Goal: Task Accomplishment & Management: Complete application form

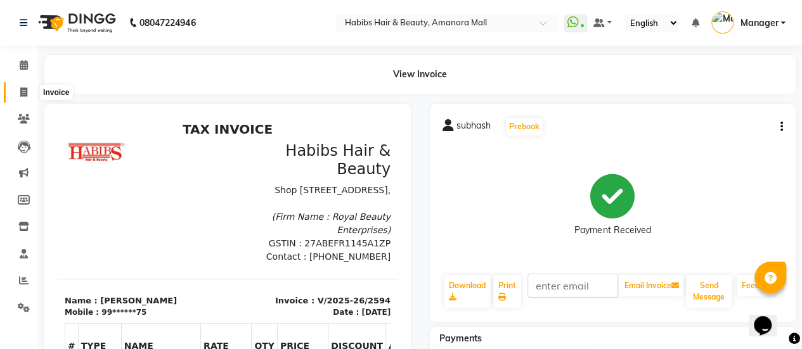
click at [22, 91] on icon at bounding box center [23, 93] width 7 height 10
select select "service"
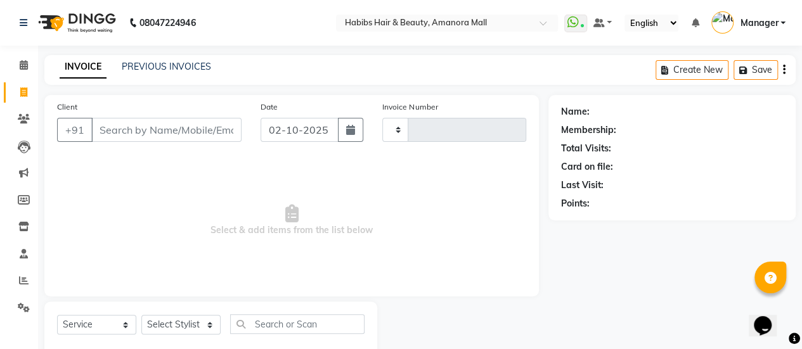
scroll to position [31, 0]
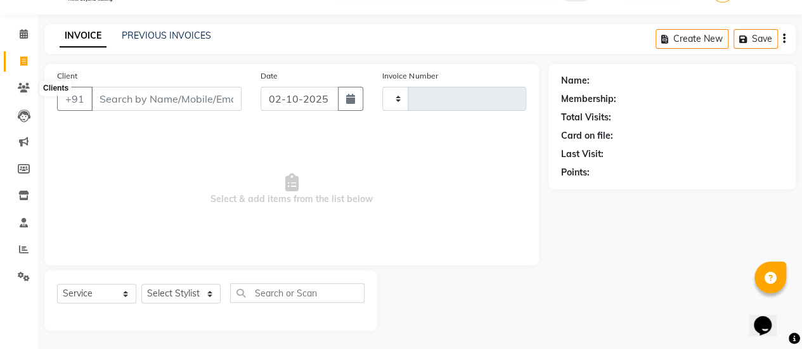
type input "2595"
select select "5399"
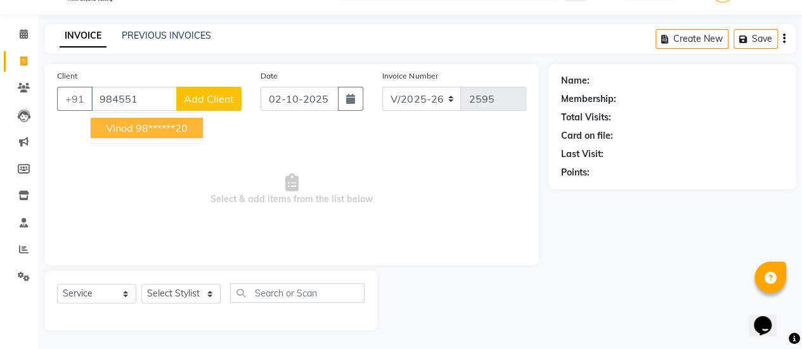
click at [169, 126] on ngb-highlight "98******20" at bounding box center [162, 128] width 52 height 13
type input "98******20"
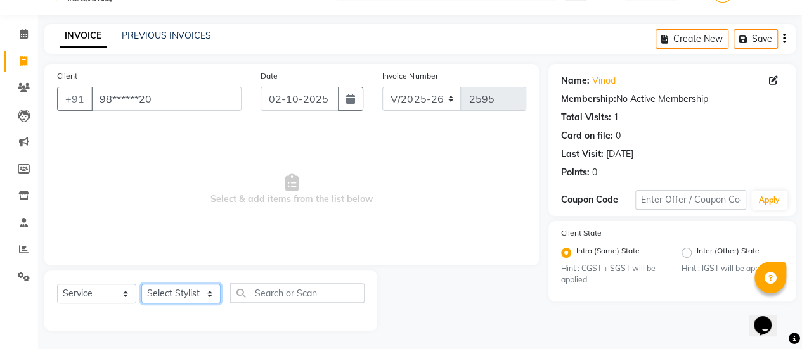
click at [195, 292] on select "Select Stylist [PERSON_NAME] Bhagavantu Kalyani [PERSON_NAME] Manager [PERSON_N…" at bounding box center [180, 294] width 79 height 20
select select "69985"
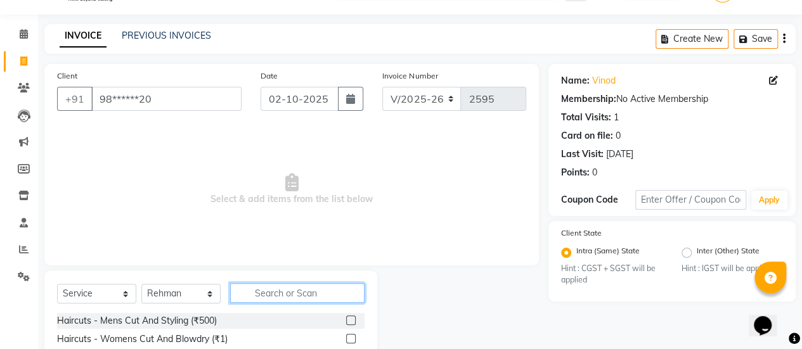
click at [274, 300] on input "text" at bounding box center [297, 293] width 134 height 20
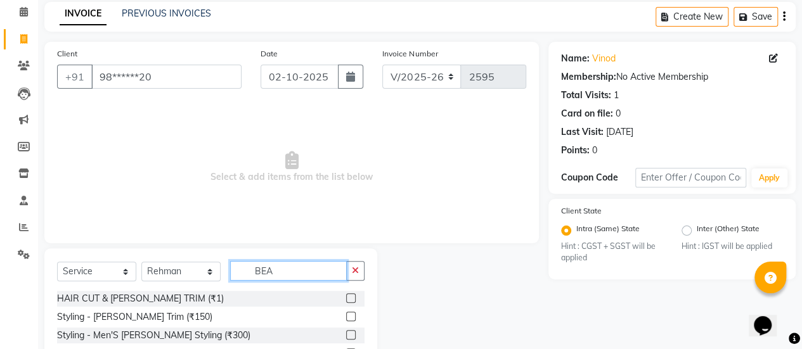
scroll to position [54, 0]
type input "BEA"
click at [350, 299] on label at bounding box center [351, 298] width 10 height 10
click at [350, 299] on input "checkbox" at bounding box center [350, 298] width 8 height 8
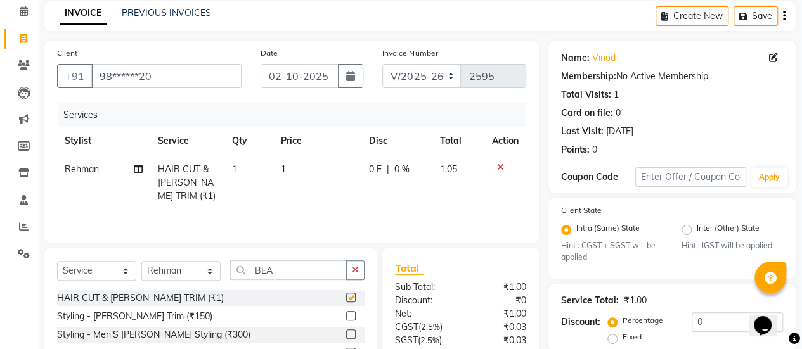
checkbox input "false"
click at [290, 178] on td "1" at bounding box center [317, 182] width 88 height 55
select select "69985"
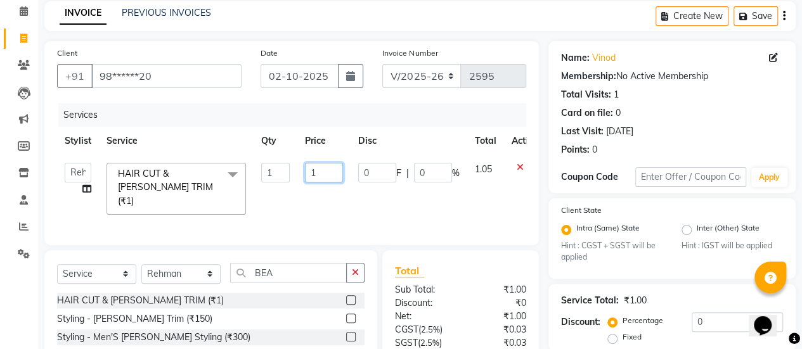
click at [336, 171] on input "1" at bounding box center [324, 173] width 38 height 20
type input "650"
click at [377, 202] on td "0 F | 0 %" at bounding box center [409, 188] width 117 height 67
select select "69985"
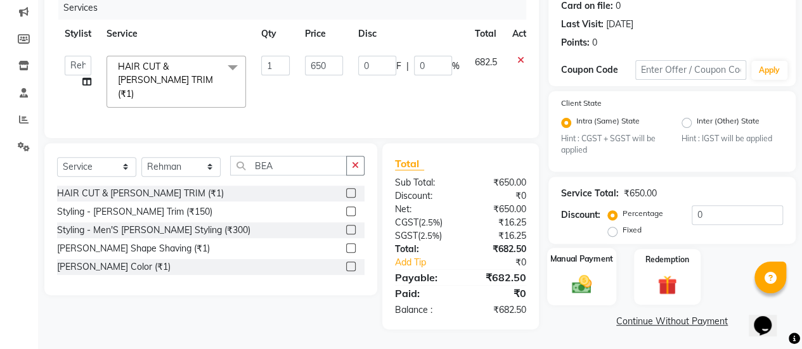
click at [576, 282] on img at bounding box center [582, 284] width 32 height 23
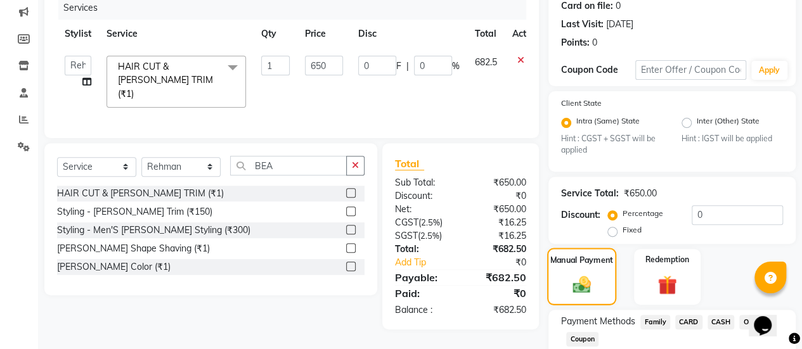
scroll to position [242, 0]
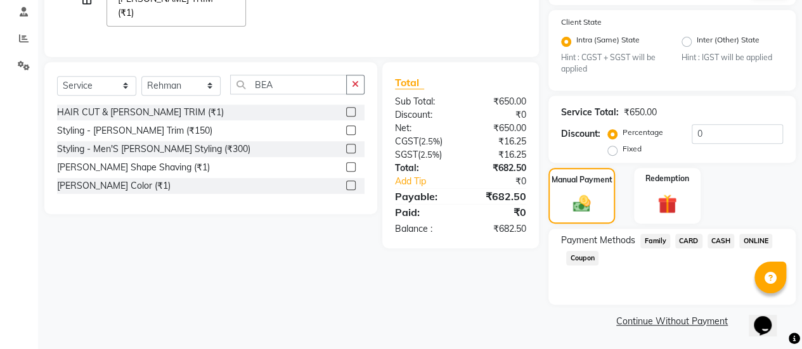
click at [691, 238] on span "CARD" at bounding box center [688, 241] width 27 height 15
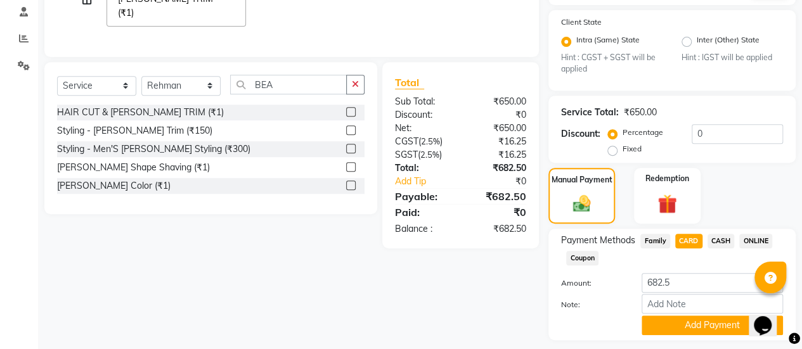
scroll to position [278, 0]
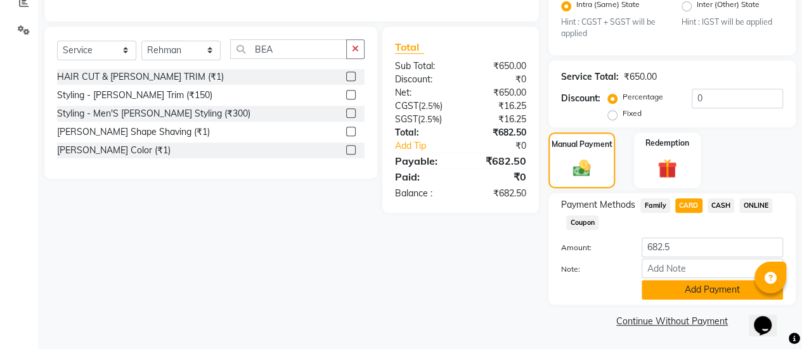
click at [665, 289] on button "Add Payment" at bounding box center [712, 290] width 141 height 20
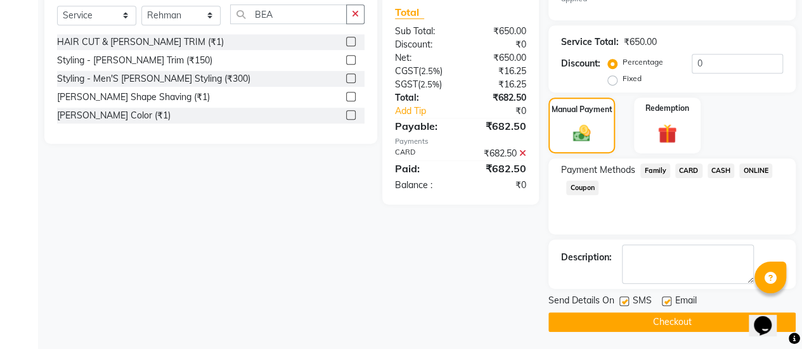
click at [666, 301] on label at bounding box center [667, 302] width 10 height 10
click at [666, 301] on input "checkbox" at bounding box center [666, 302] width 8 height 8
checkbox input "false"
click at [627, 315] on button "Checkout" at bounding box center [671, 323] width 247 height 20
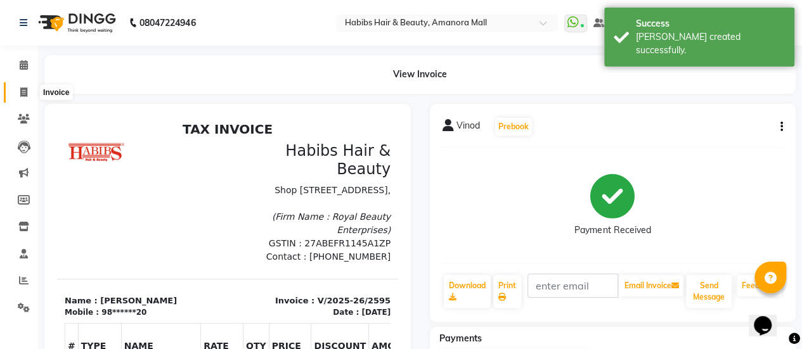
click at [25, 91] on icon at bounding box center [23, 93] width 7 height 10
select select "5399"
select select "service"
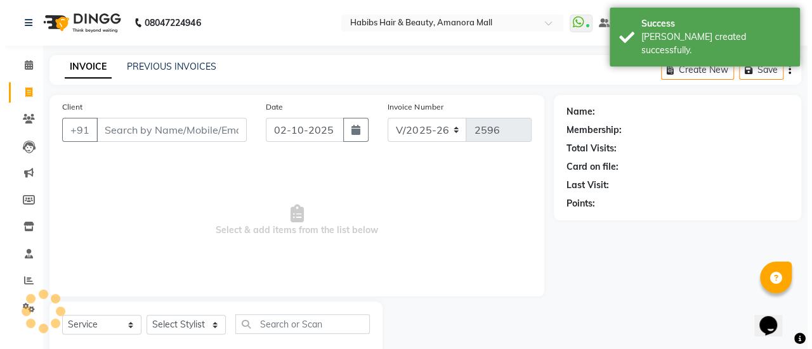
scroll to position [31, 0]
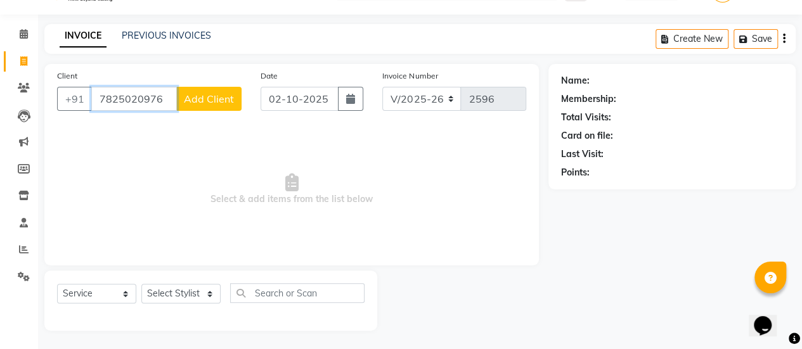
type input "7825020976"
click at [212, 97] on span "Add Client" at bounding box center [209, 99] width 50 height 13
select select "22"
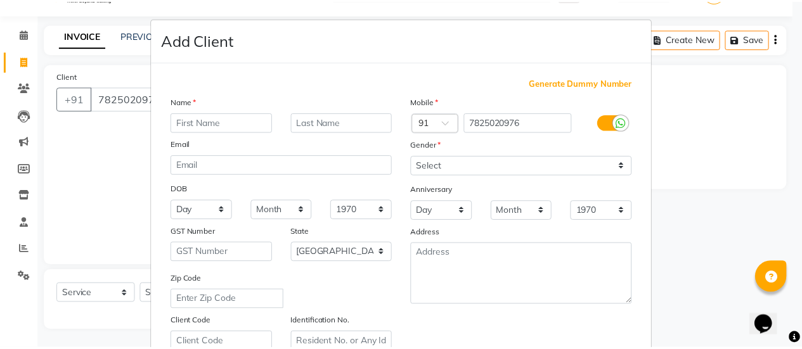
scroll to position [233, 0]
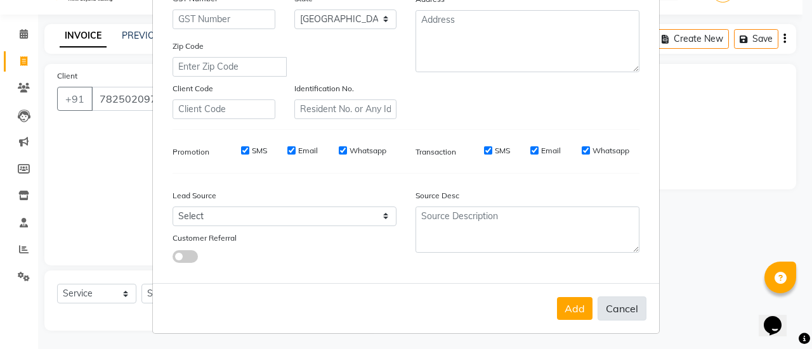
click at [629, 310] on button "Cancel" at bounding box center [621, 309] width 49 height 24
select select
select select "null"
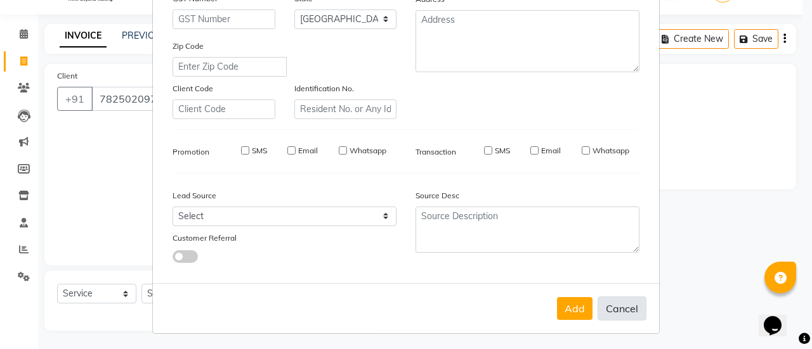
select select
checkbox input "false"
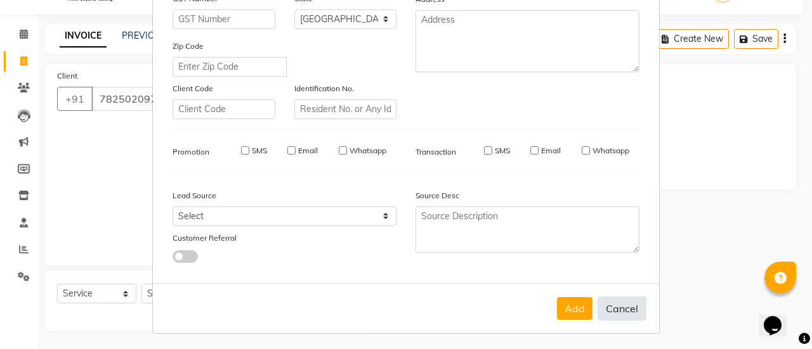
checkbox input "false"
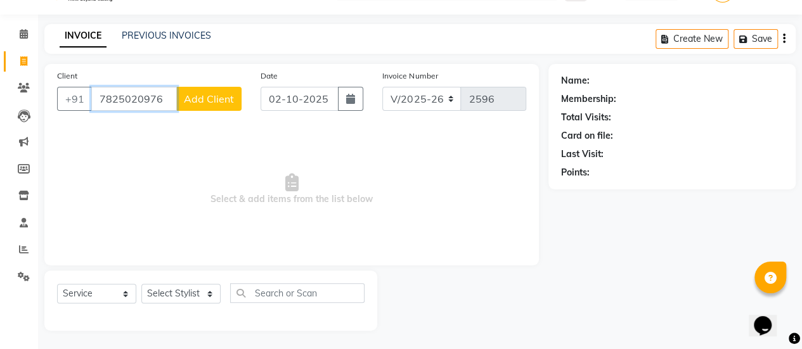
click at [118, 102] on input "7825020976" at bounding box center [134, 99] width 86 height 24
type input "7875020976"
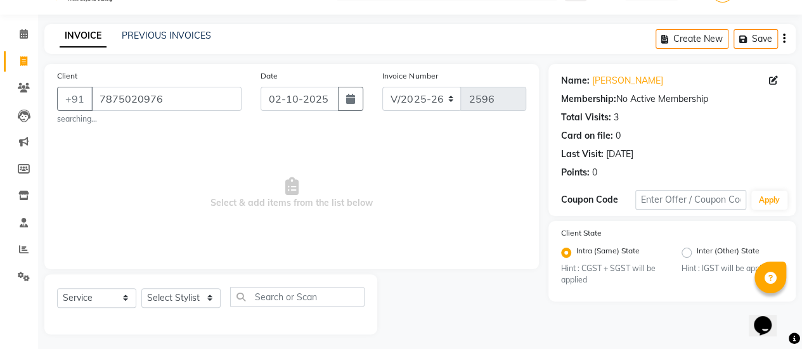
click at [171, 171] on span "Select & add items from the list below" at bounding box center [291, 193] width 469 height 127
click at [199, 305] on select "Select Stylist [PERSON_NAME] Bhagavantu Kalyani [PERSON_NAME] Manager [PERSON_N…" at bounding box center [180, 299] width 79 height 20
select select "36311"
click at [266, 297] on input "text" at bounding box center [297, 297] width 134 height 20
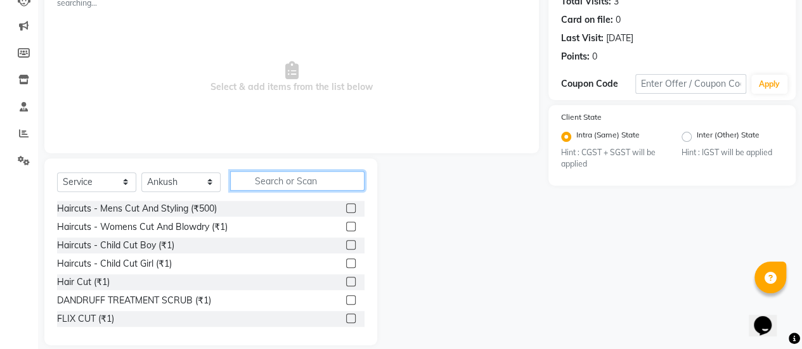
scroll to position [149, 0]
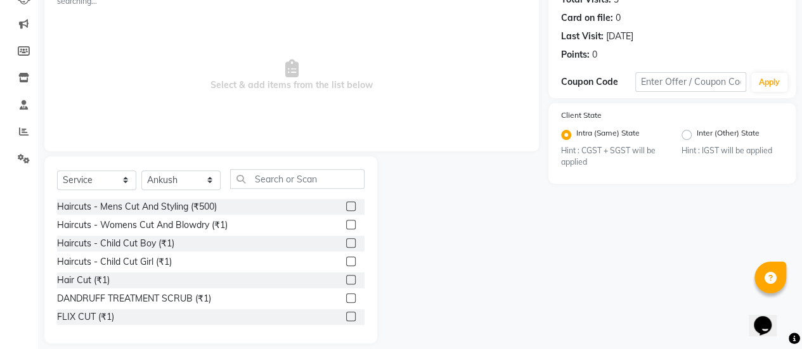
click at [346, 207] on label at bounding box center [351, 207] width 10 height 10
click at [346, 207] on input "checkbox" at bounding box center [350, 207] width 8 height 8
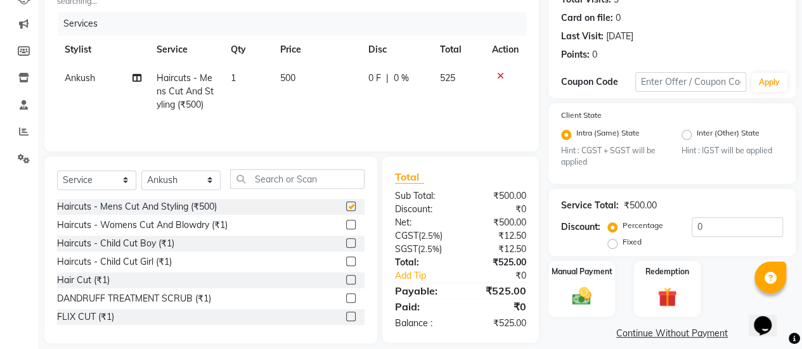
checkbox input "false"
click at [569, 289] on img at bounding box center [582, 296] width 32 height 23
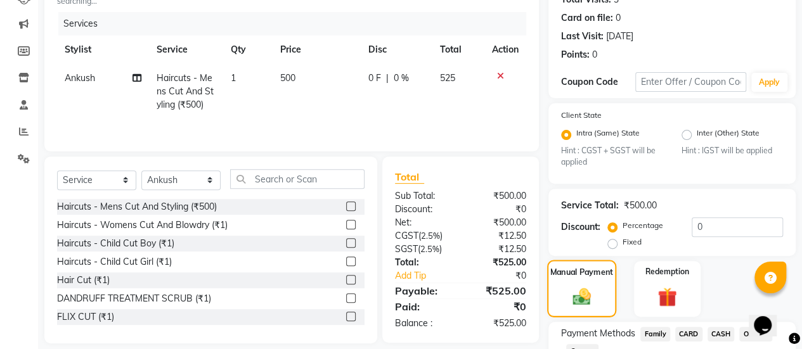
scroll to position [242, 0]
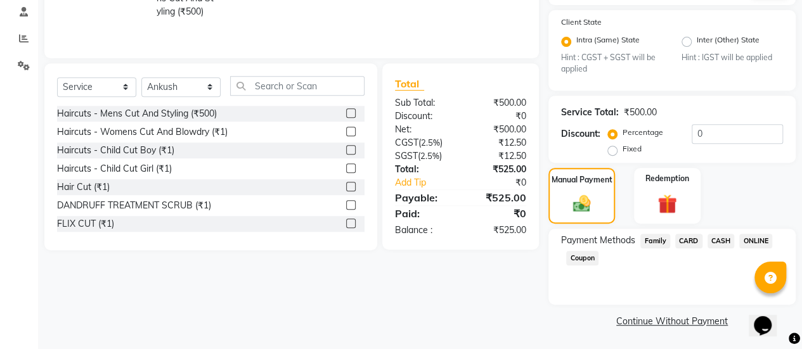
click at [756, 240] on span "ONLINE" at bounding box center [755, 241] width 33 height 15
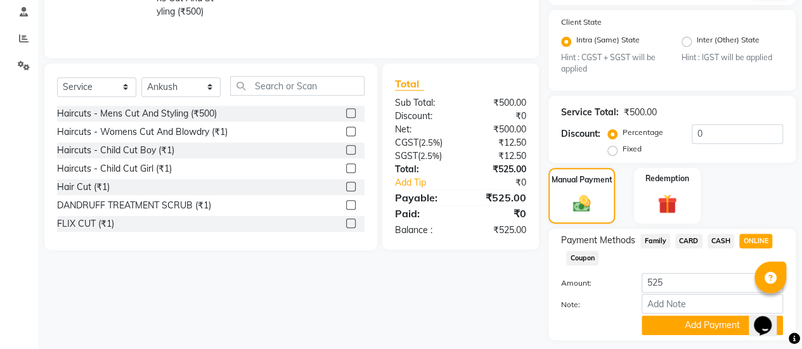
scroll to position [278, 0]
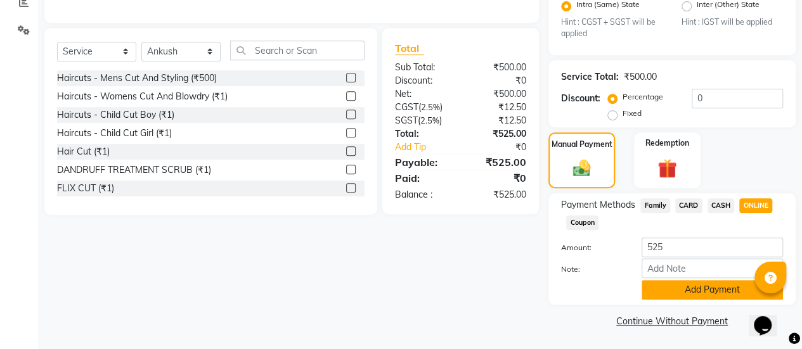
click at [709, 290] on button "Add Payment" at bounding box center [712, 290] width 141 height 20
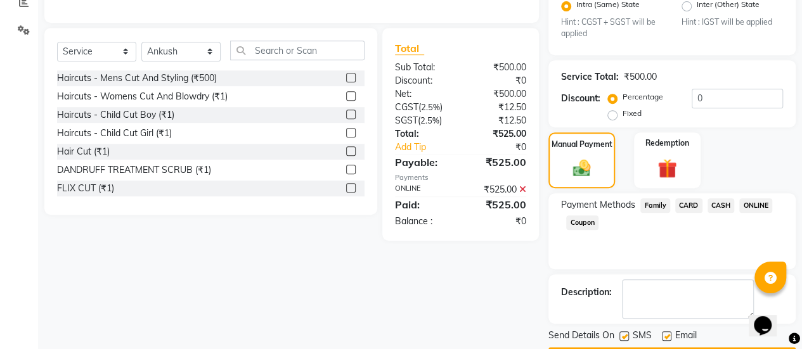
scroll to position [313, 0]
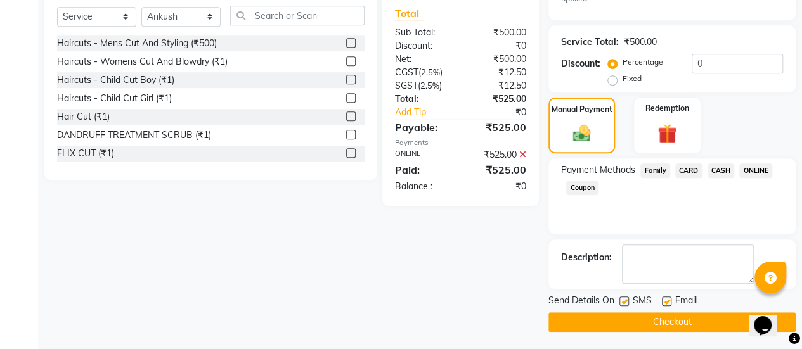
click at [666, 297] on label at bounding box center [667, 302] width 10 height 10
click at [666, 298] on input "checkbox" at bounding box center [666, 302] width 8 height 8
checkbox input "false"
click at [649, 323] on button "Checkout" at bounding box center [671, 323] width 247 height 20
